Goal: Task Accomplishment & Management: Manage account settings

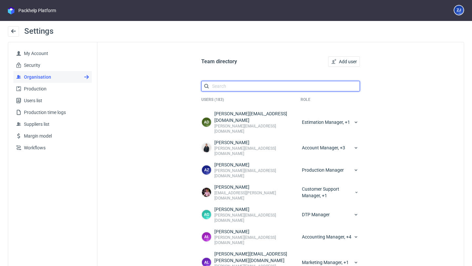
click at [234, 86] on input "text" at bounding box center [280, 86] width 159 height 10
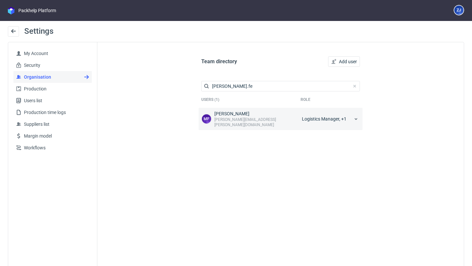
click at [320, 118] on div "Logistics Manager, +1" at bounding box center [331, 118] width 60 height 17
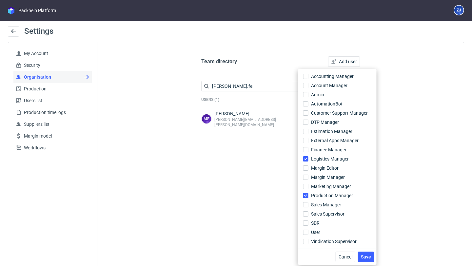
click at [445, 148] on div "Team directory Add user [PERSON_NAME].fe Users (1) Role [PERSON_NAME] Fedorowic…" at bounding box center [280, 161] width 366 height 239
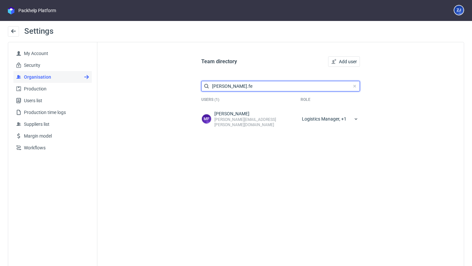
click at [256, 89] on input "[PERSON_NAME].fe" at bounding box center [280, 86] width 159 height 10
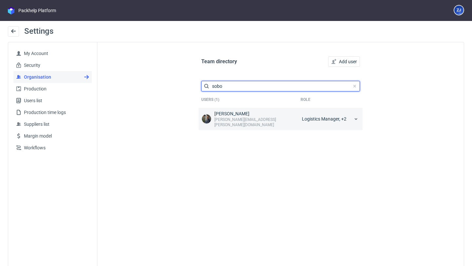
type input "sobo"
click at [315, 124] on div "[PERSON_NAME] [PERSON_NAME][EMAIL_ADDRESS][PERSON_NAME][DOMAIN_NAME] Logistics …" at bounding box center [281, 119] width 164 height 22
click at [315, 120] on div "Logistics Manager, +2" at bounding box center [331, 118] width 60 height 17
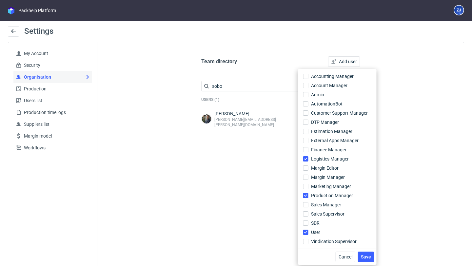
click at [398, 128] on div "Team directory Add user sobo Users (1) Role [PERSON_NAME] [PERSON_NAME][EMAIL_A…" at bounding box center [280, 161] width 366 height 239
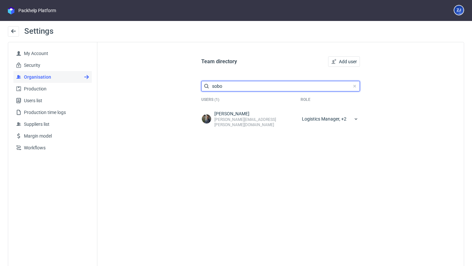
click at [218, 87] on input "sobo" at bounding box center [280, 86] width 159 height 10
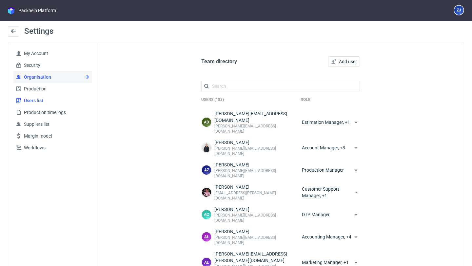
click at [43, 102] on span "Users list" at bounding box center [55, 100] width 68 height 7
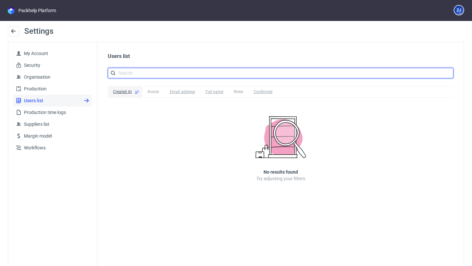
click at [154, 75] on input "text" at bounding box center [281, 73] width 346 height 10
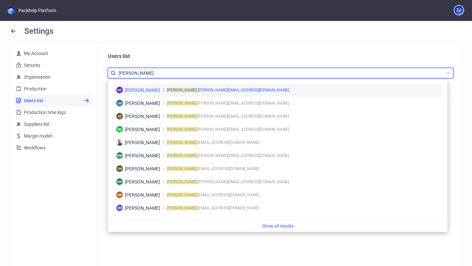
type input "[PERSON_NAME]."
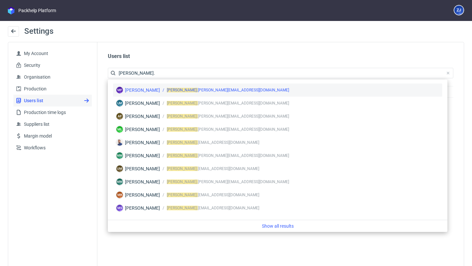
click at [155, 91] on div "[PERSON_NAME]" at bounding box center [142, 90] width 35 height 7
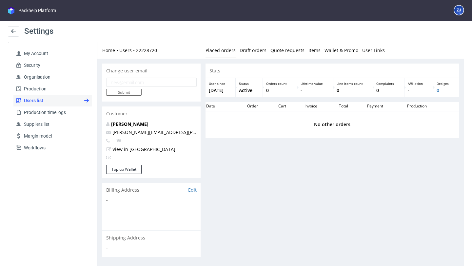
scroll to position [23, 0]
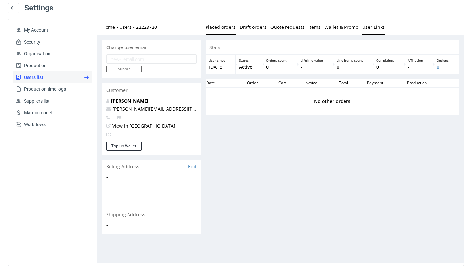
click at [364, 29] on link "User Links" at bounding box center [373, 27] width 23 height 16
